Goal: Information Seeking & Learning: Learn about a topic

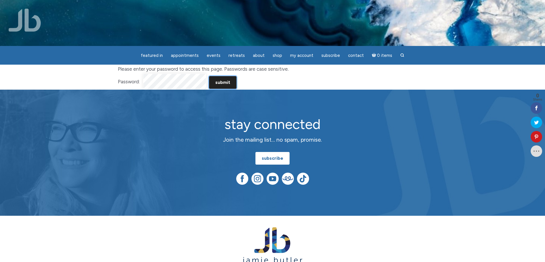
click at [222, 81] on input "Submit" at bounding box center [223, 82] width 28 height 13
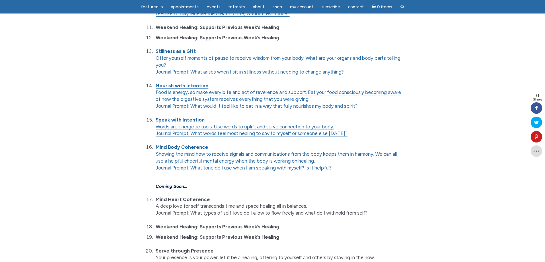
scroll to position [459, 0]
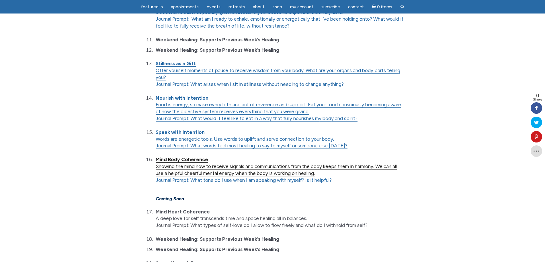
click at [223, 176] on link "Mind Body Coherence Showing the mind how to receive signals and communications …" at bounding box center [276, 166] width 241 height 20
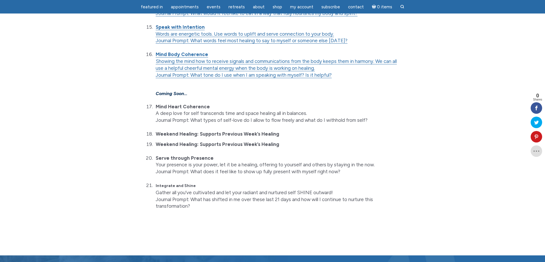
scroll to position [502, 0]
